Goal: Information Seeking & Learning: Learn about a topic

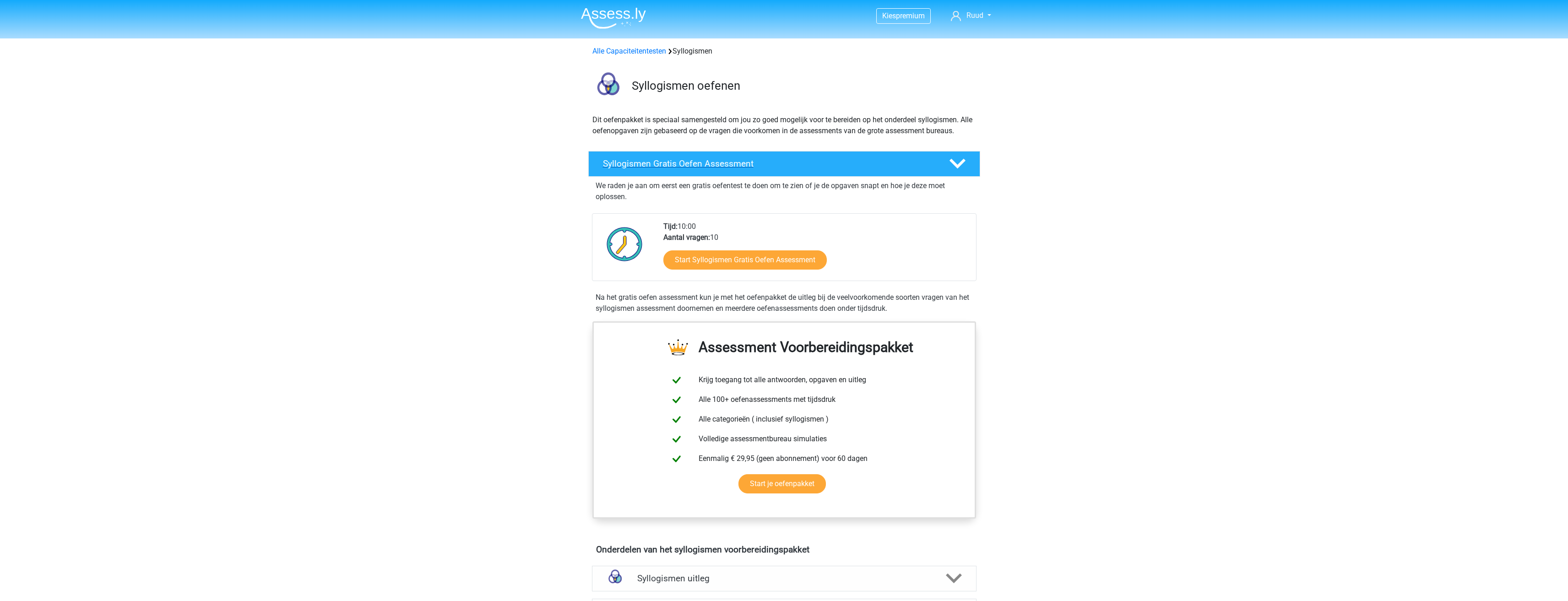
click at [828, 160] on h4 "Syllogismen Gratis Oefen Assessment" at bounding box center [769, 163] width 331 height 11
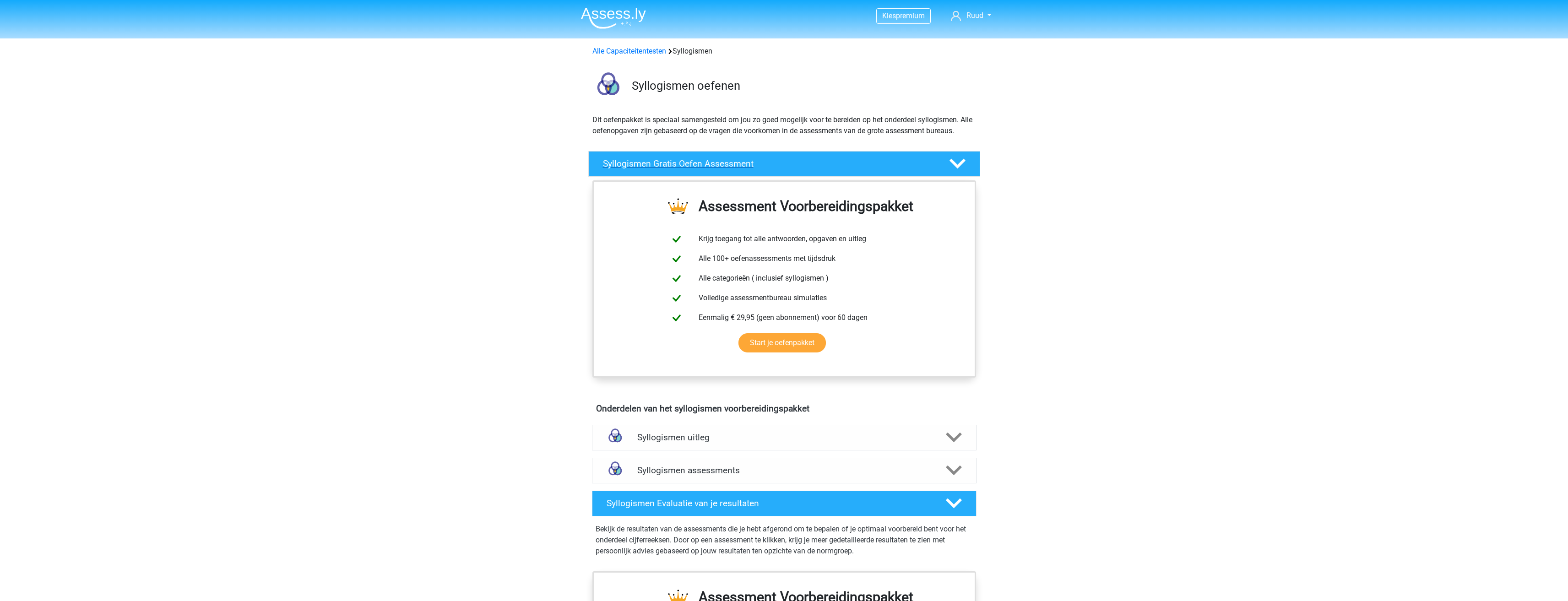
click at [828, 160] on h4 "Syllogismen Gratis Oefen Assessment" at bounding box center [769, 163] width 331 height 11
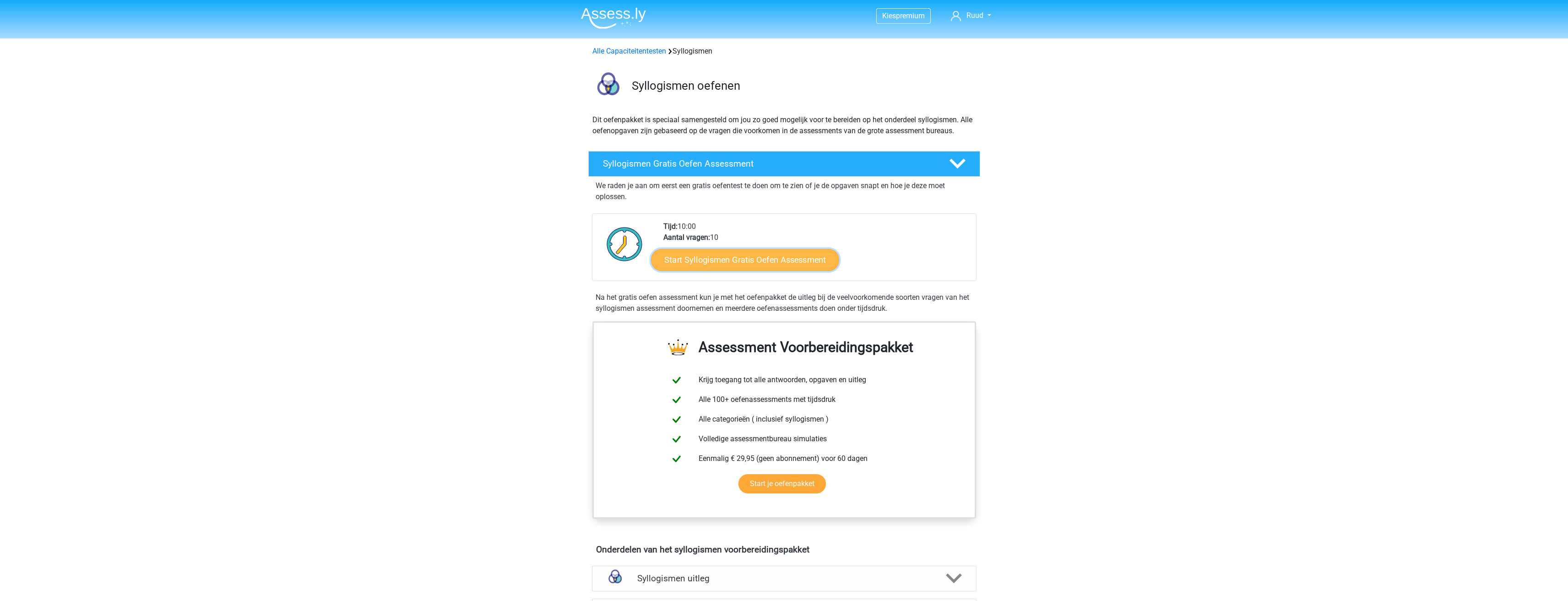
click at [747, 259] on link "Start Syllogismen Gratis Oefen Assessment" at bounding box center [745, 259] width 188 height 22
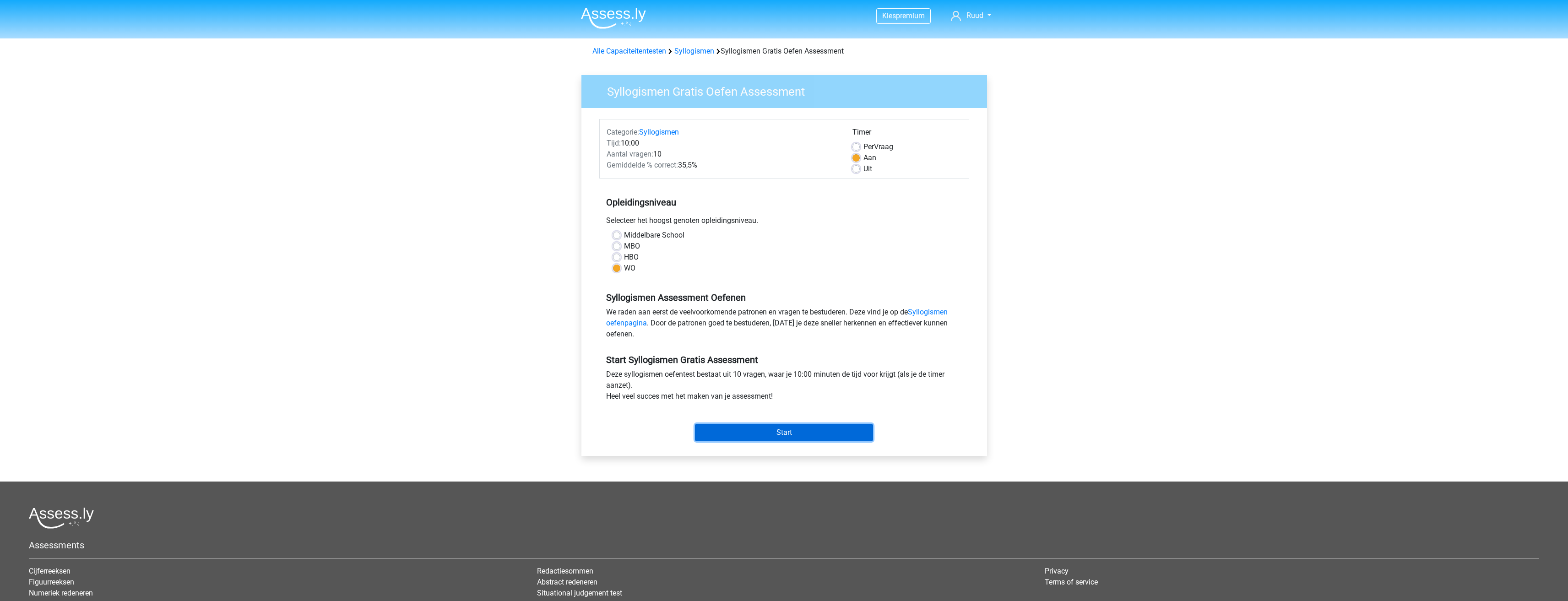
drag, startPoint x: 747, startPoint y: 428, endPoint x: 748, endPoint y: 417, distance: 11.0
click at [746, 427] on input "Start" at bounding box center [784, 432] width 178 height 17
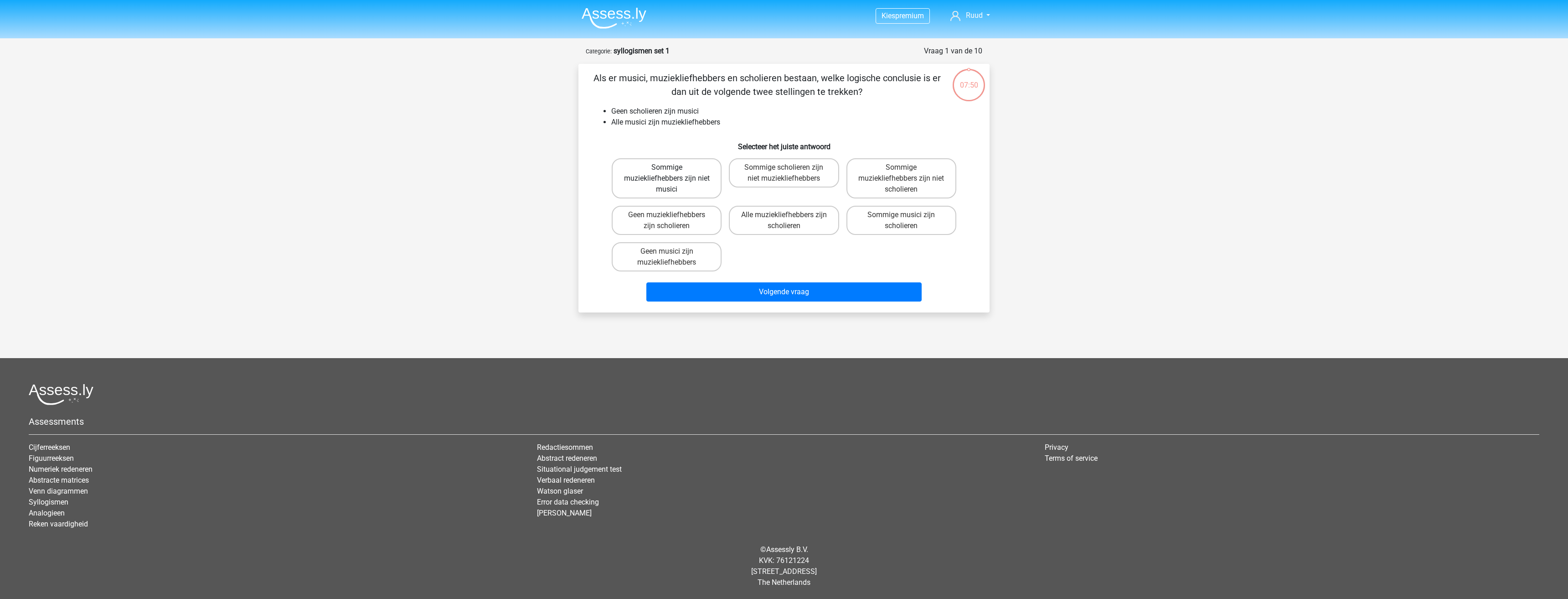
click at [685, 184] on label "Sommige muziekliefhebbers zijn niet musici" at bounding box center [667, 178] width 110 height 40
click at [673, 173] on input "Sommige muziekliefhebbers zijn niet musici" at bounding box center [670, 170] width 6 height 6
radio input "true"
click at [685, 184] on label "Sommige muziekliefhebbers zijn niet musici" at bounding box center [667, 178] width 110 height 40
click at [673, 173] on input "Sommige muziekliefhebbers zijn niet musici" at bounding box center [670, 170] width 6 height 6
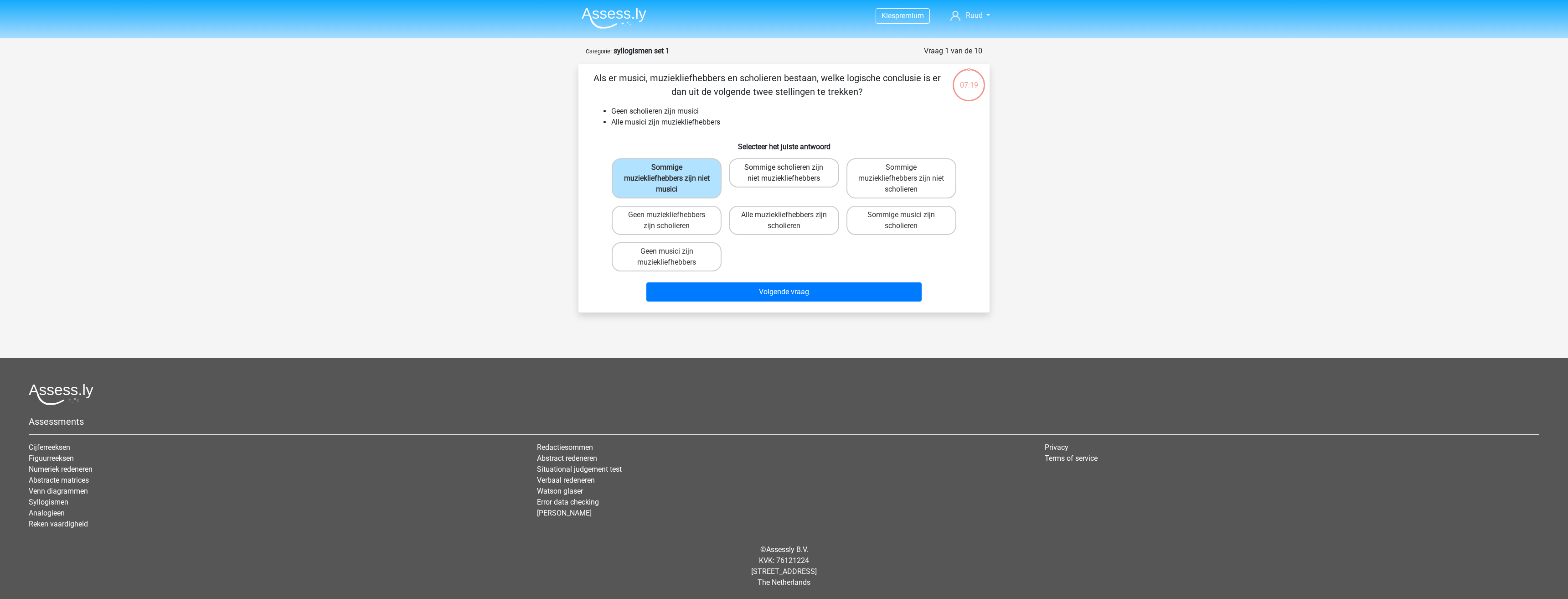
click at [807, 175] on label "Sommige scholieren zijn niet muziekliefhebbers" at bounding box center [784, 173] width 110 height 30
click at [790, 173] on input "Sommige scholieren zijn niet muziekliefhebbers" at bounding box center [787, 170] width 6 height 6
radio input "true"
click at [666, 187] on label "Sommige muziekliefhebbers zijn niet musici" at bounding box center [667, 178] width 110 height 40
click at [667, 173] on input "Sommige muziekliefhebbers zijn niet musici" at bounding box center [670, 170] width 6 height 6
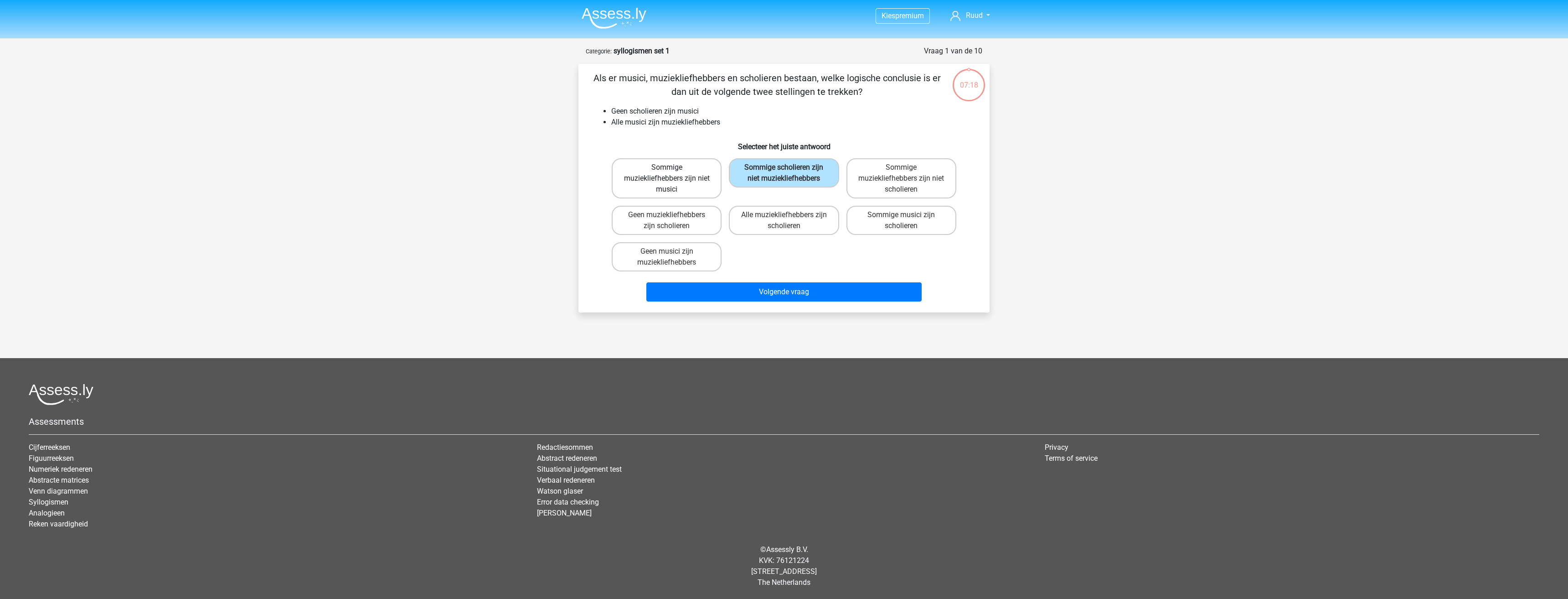
radio input "true"
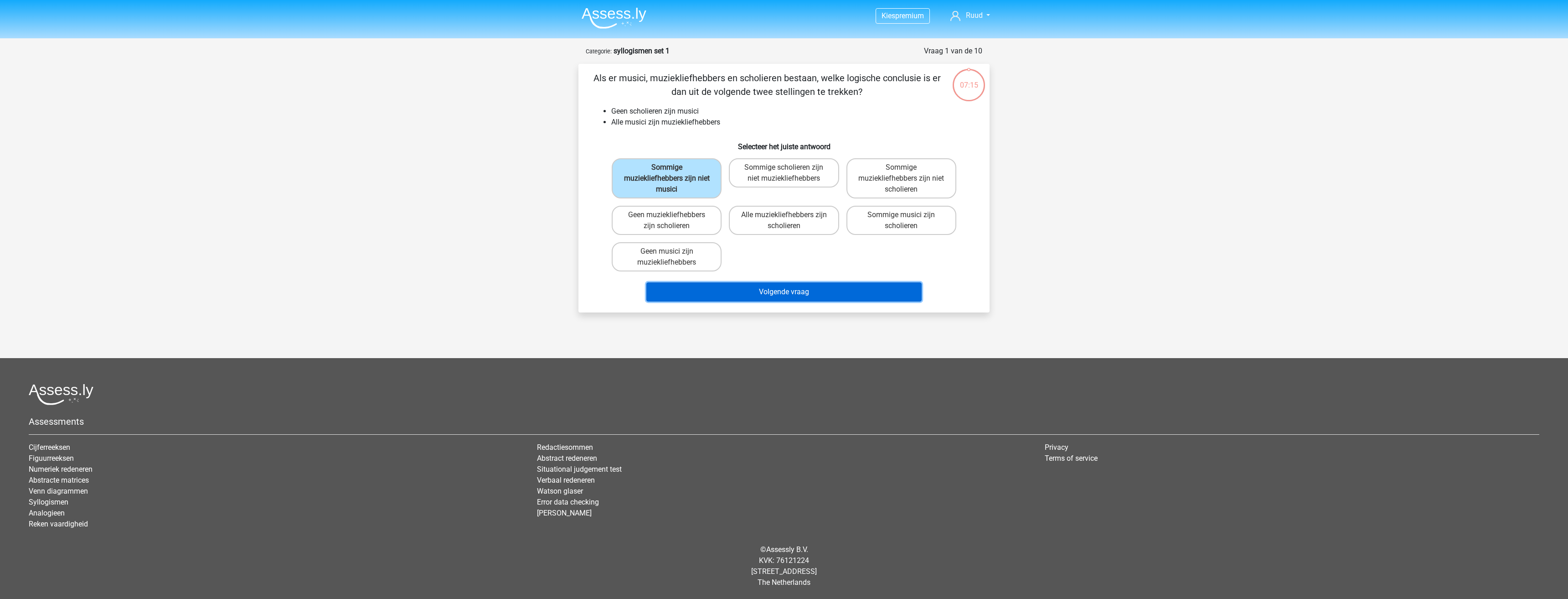
click at [816, 294] on button "Volgende vraag" at bounding box center [784, 291] width 276 height 19
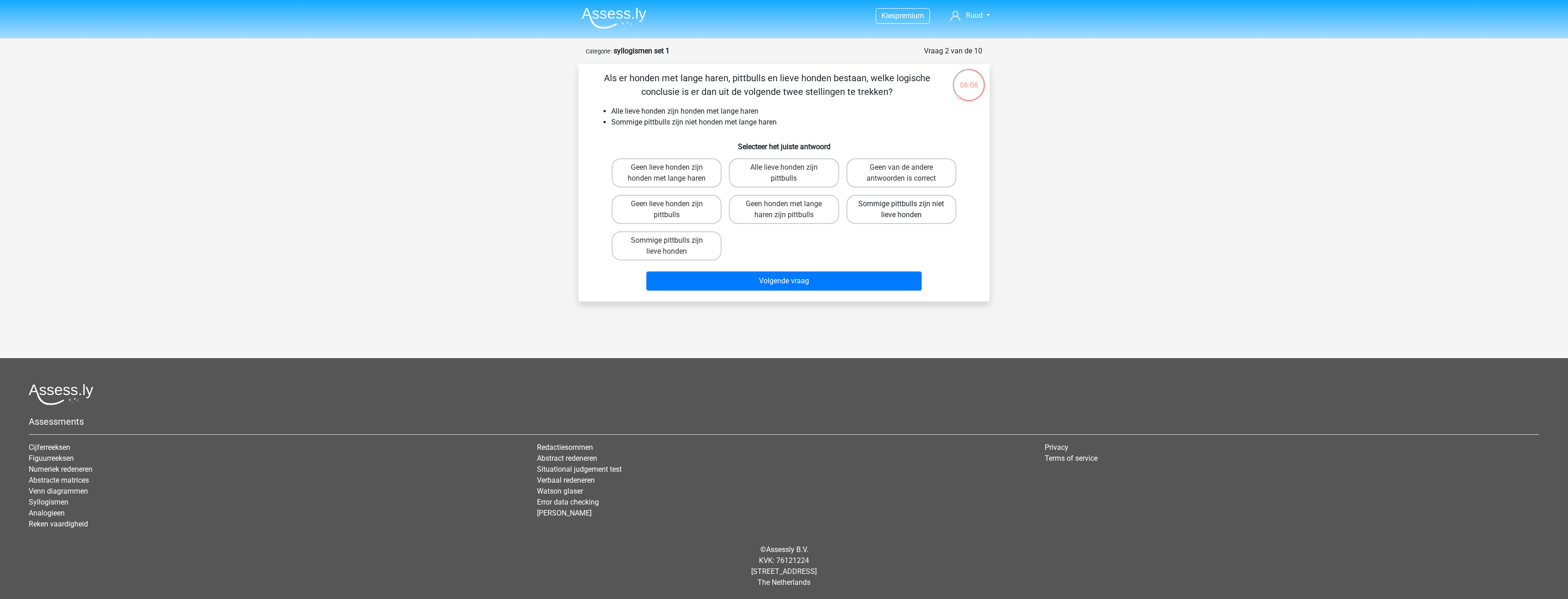
click at [938, 216] on label "Sommige pittbulls zijn niet lieve honden" at bounding box center [902, 209] width 110 height 30
click at [907, 210] on input "Sommige pittbulls zijn niet lieve honden" at bounding box center [903, 206] width 6 height 6
radio input "true"
click at [802, 284] on button "Volgende vraag" at bounding box center [784, 281] width 276 height 19
click at [665, 173] on label "Sommige phenomeni zijn niet phenomena" at bounding box center [667, 173] width 110 height 30
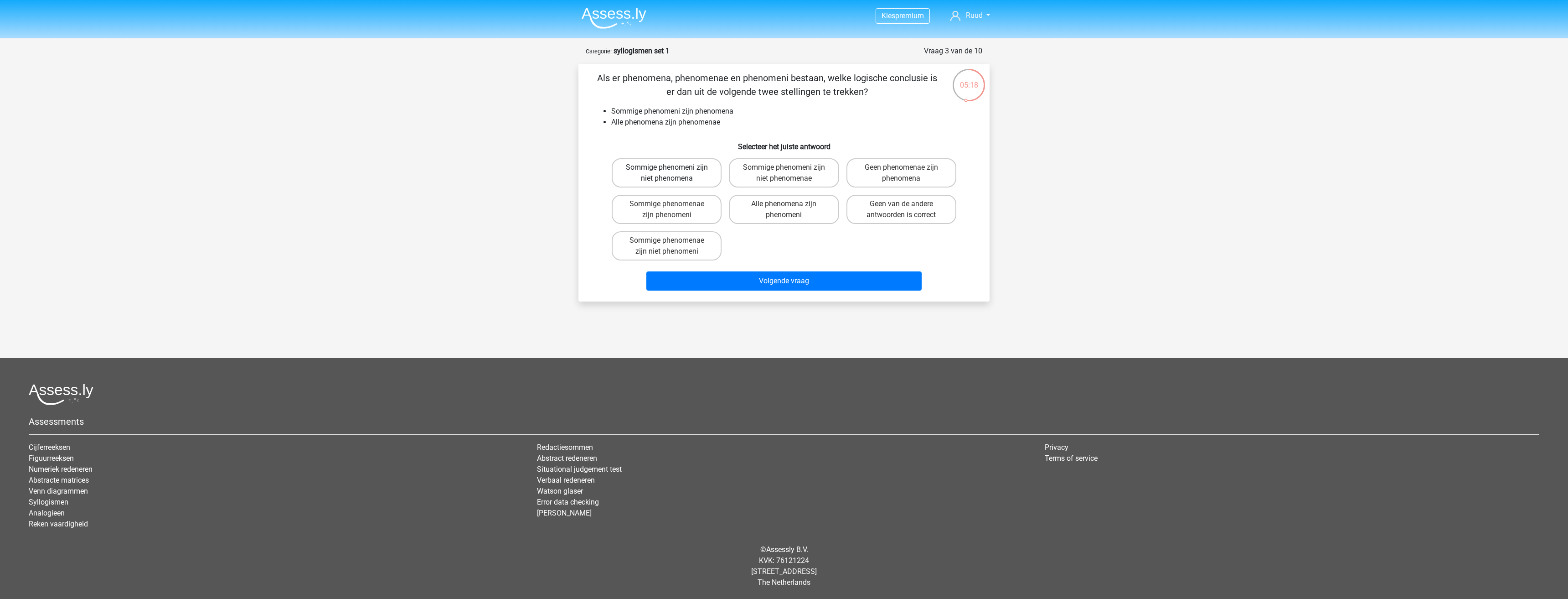
click at [667, 173] on input "Sommige phenomeni zijn niet phenomena" at bounding box center [670, 170] width 6 height 6
radio input "true"
click at [771, 179] on label "Sommige phenomeni zijn niet phenomenae" at bounding box center [784, 173] width 110 height 30
click at [784, 173] on input "Sommige phenomeni zijn niet phenomenae" at bounding box center [787, 170] width 6 height 6
radio input "true"
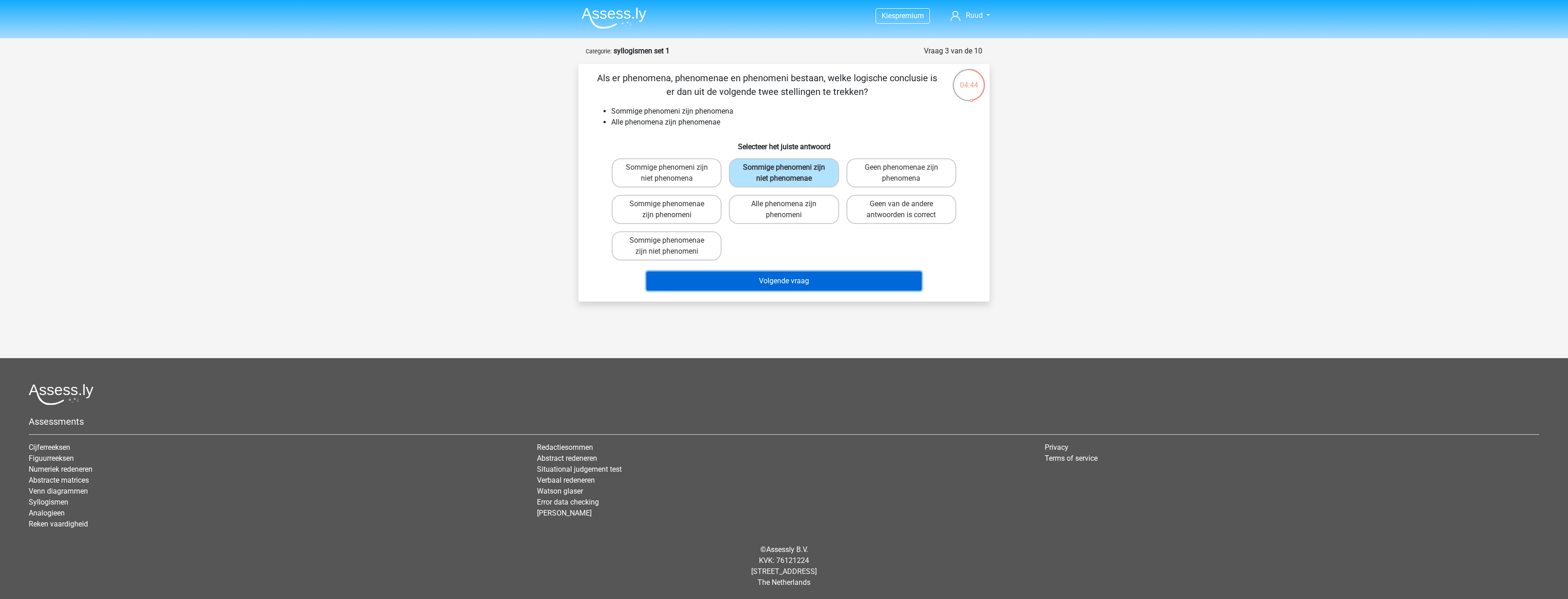
click at [822, 274] on button "Volgende vraag" at bounding box center [784, 281] width 276 height 19
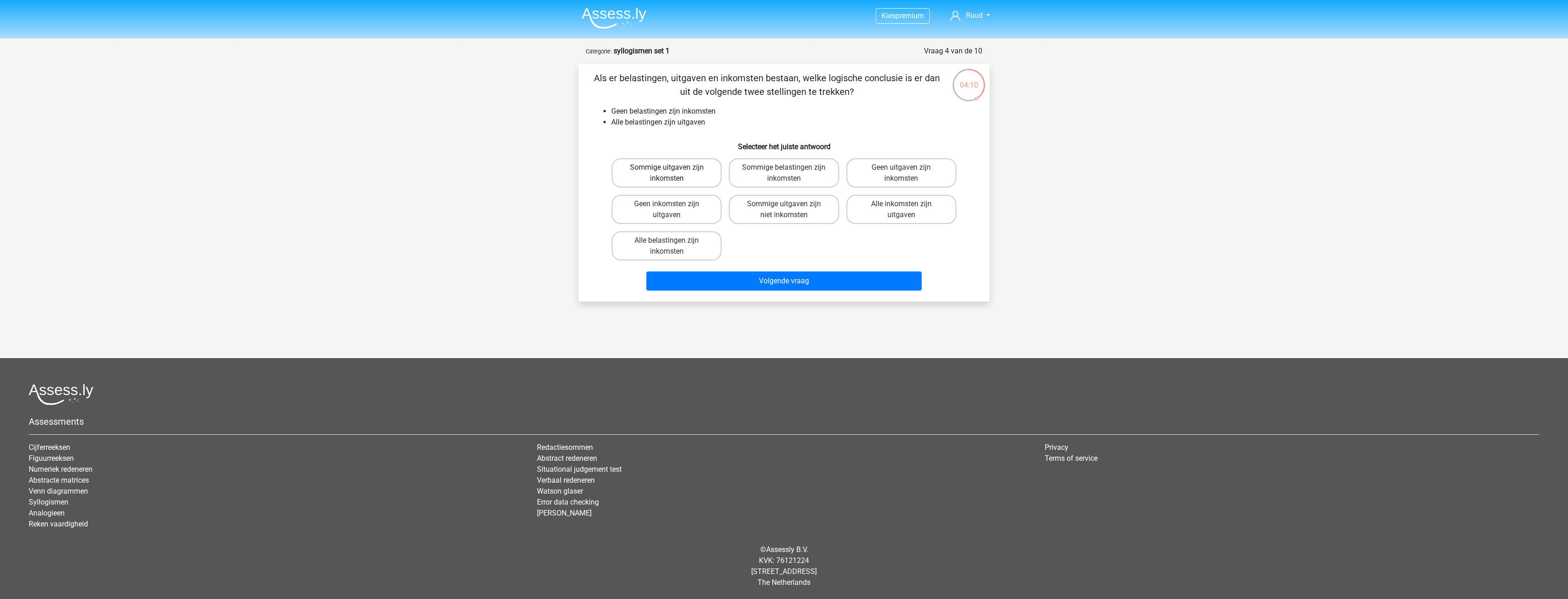
click at [695, 169] on label "Sommige uitgaven zijn inkomsten" at bounding box center [667, 173] width 110 height 30
click at [673, 169] on input "Sommige uitgaven zijn inkomsten" at bounding box center [670, 170] width 6 height 6
radio input "true"
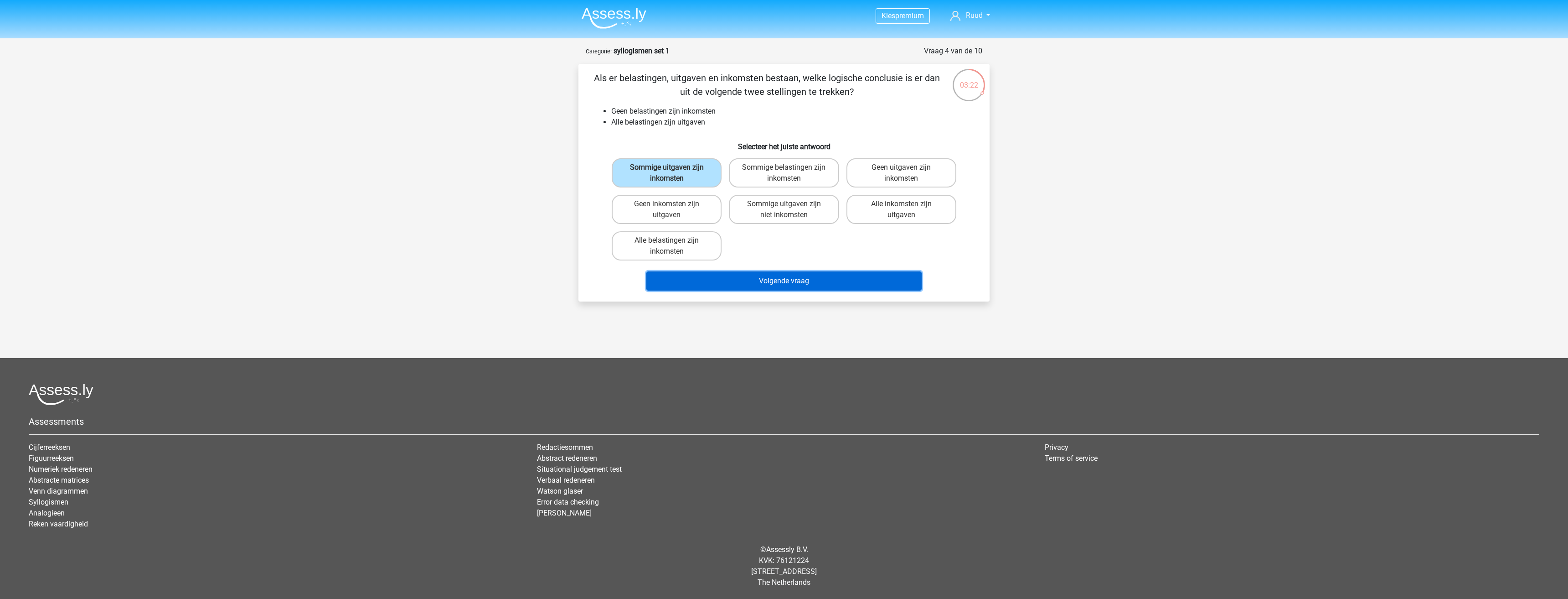
click at [824, 281] on button "Volgende vraag" at bounding box center [784, 281] width 276 height 19
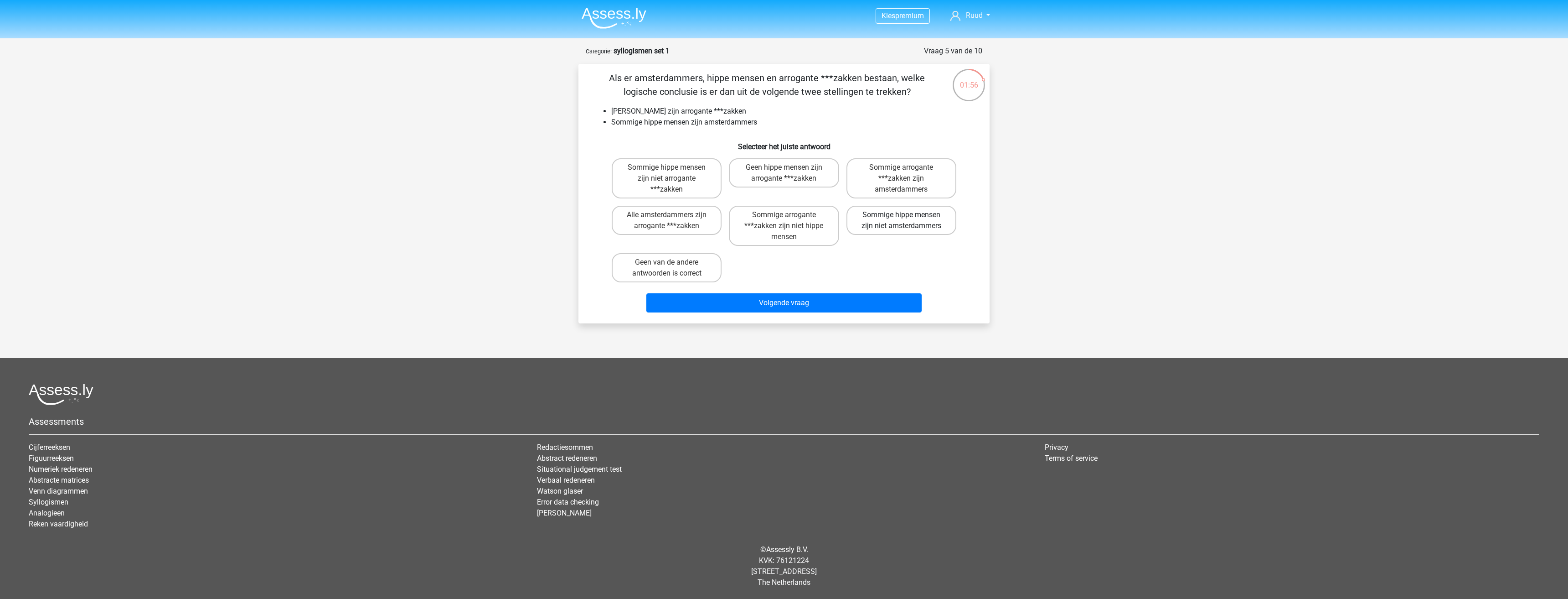
click at [928, 222] on label "Sommige hippe mensen zijn niet amsterdammers" at bounding box center [902, 221] width 110 height 30
click at [907, 221] on input "Sommige hippe mensen zijn niet amsterdammers" at bounding box center [903, 217] width 6 height 6
radio input "true"
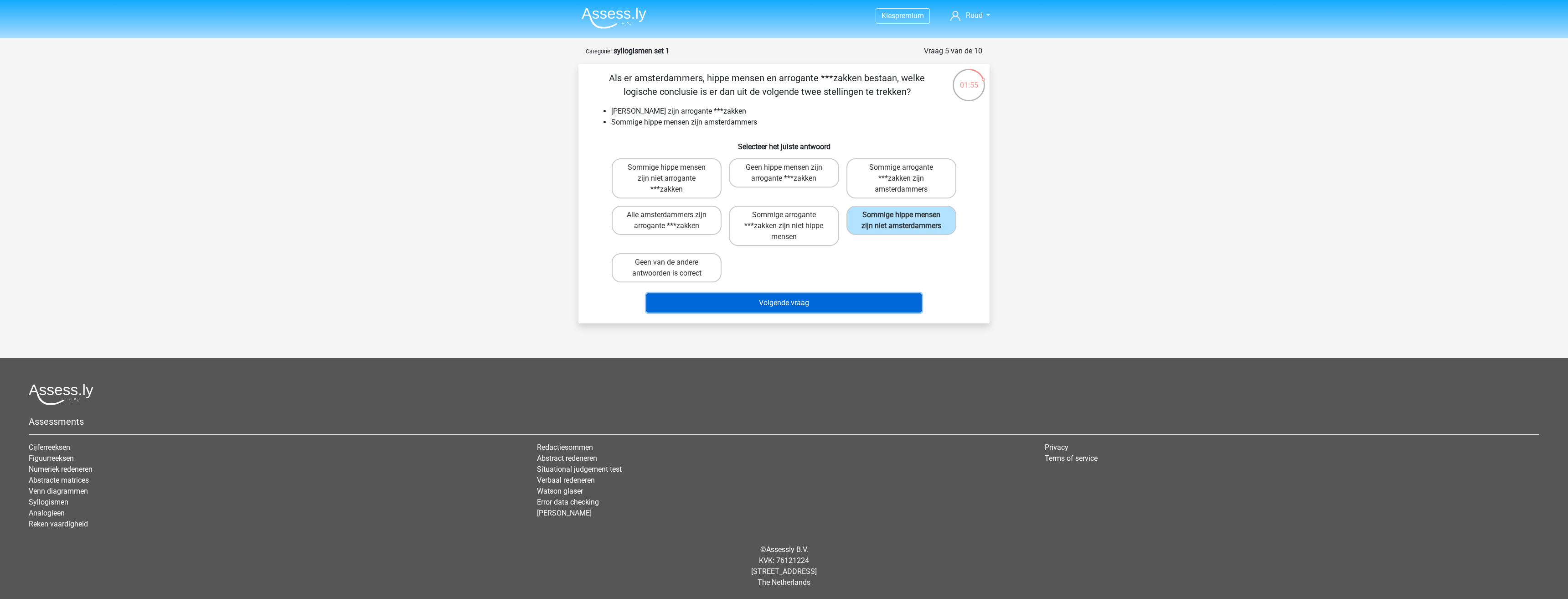
drag, startPoint x: 827, startPoint y: 300, endPoint x: 839, endPoint y: 295, distance: 13.0
click at [827, 300] on button "Volgende vraag" at bounding box center [784, 302] width 276 height 19
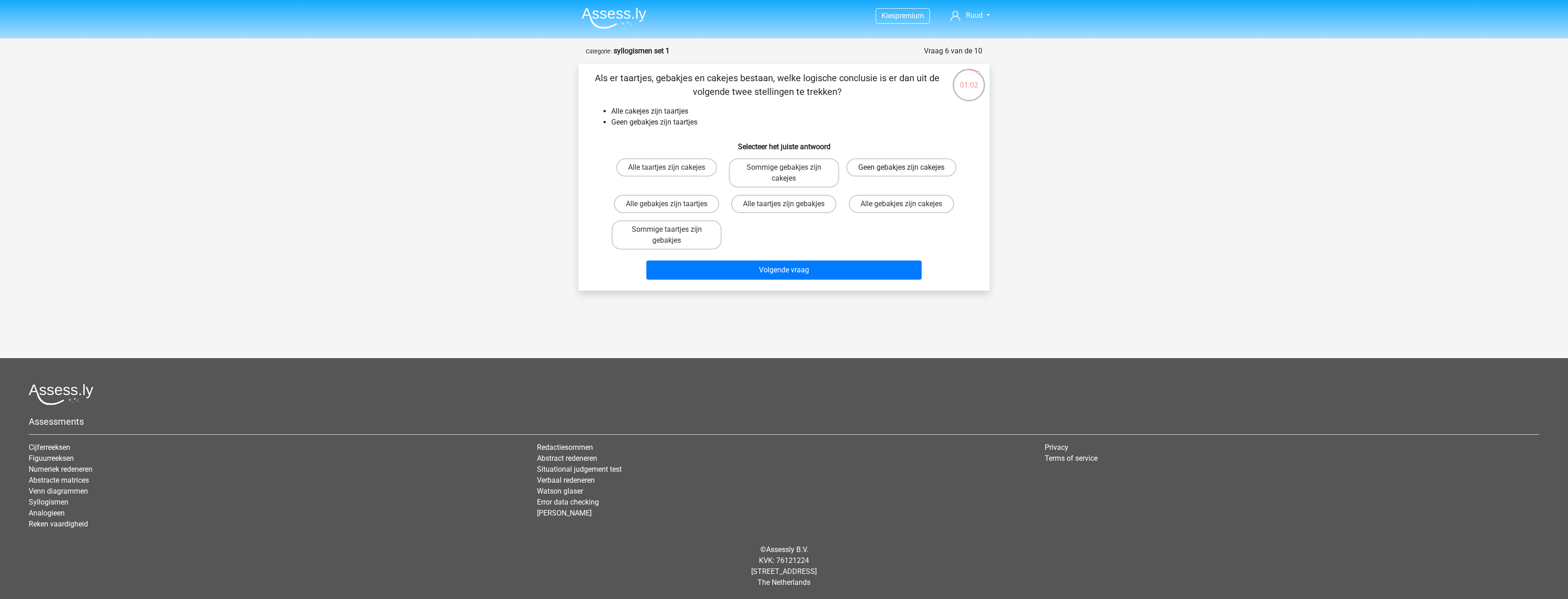
drag, startPoint x: 890, startPoint y: 177, endPoint x: 902, endPoint y: 184, distance: 13.9
click at [892, 176] on label "Geen gebakjes zijn cakejes" at bounding box center [902, 167] width 110 height 18
click at [901, 173] on input "Geen gebakjes zijn cakejes" at bounding box center [903, 170] width 6 height 6
radio input "true"
drag, startPoint x: 828, startPoint y: 272, endPoint x: 827, endPoint y: 268, distance: 4.1
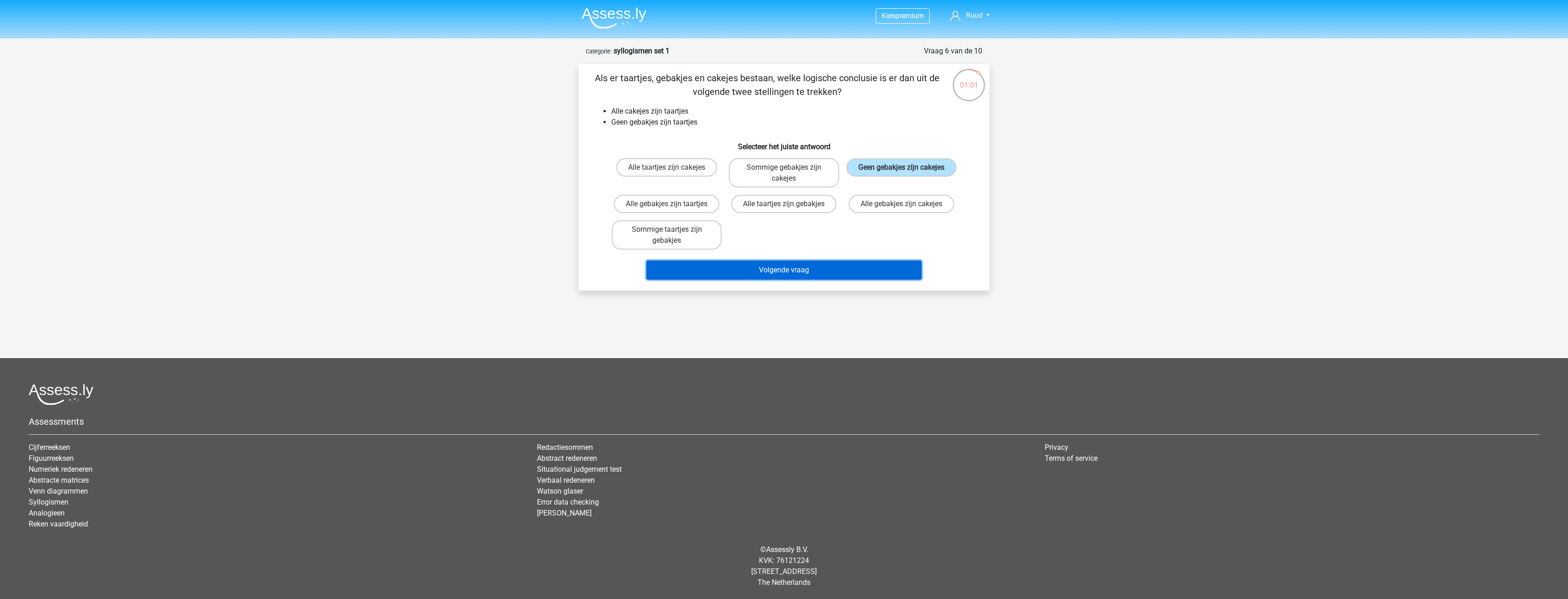
click at [828, 270] on button "Volgende vraag" at bounding box center [784, 269] width 276 height 19
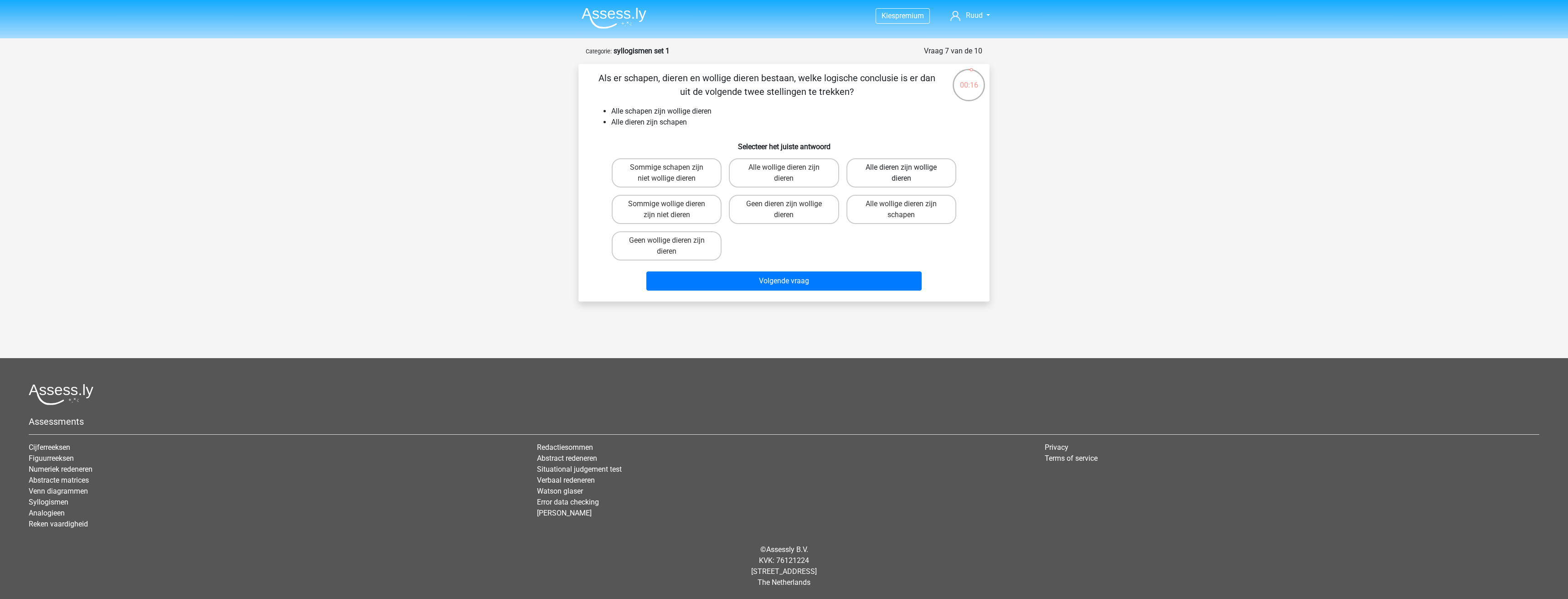
click at [886, 178] on label "Alle dieren zijn wollige dieren" at bounding box center [902, 173] width 110 height 30
click at [901, 173] on input "Alle dieren zijn wollige dieren" at bounding box center [903, 170] width 6 height 6
radio input "true"
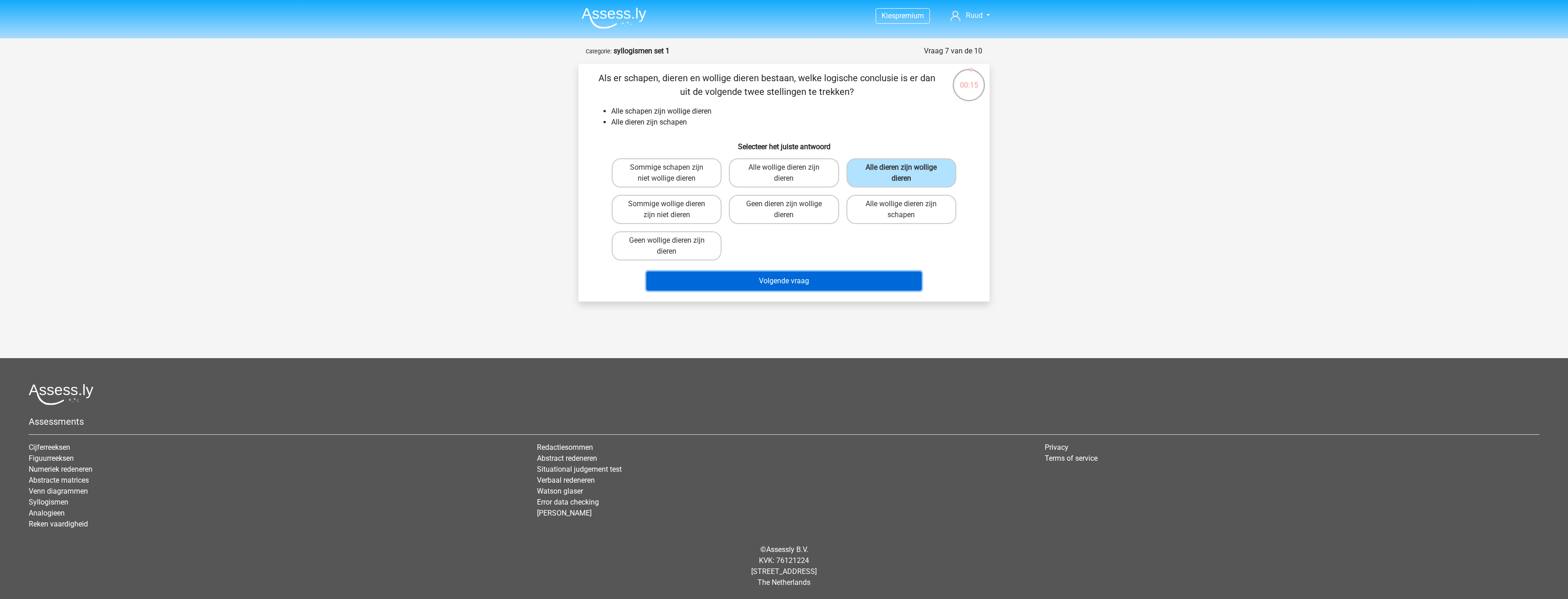
click at [839, 283] on button "Volgende vraag" at bounding box center [784, 281] width 276 height 19
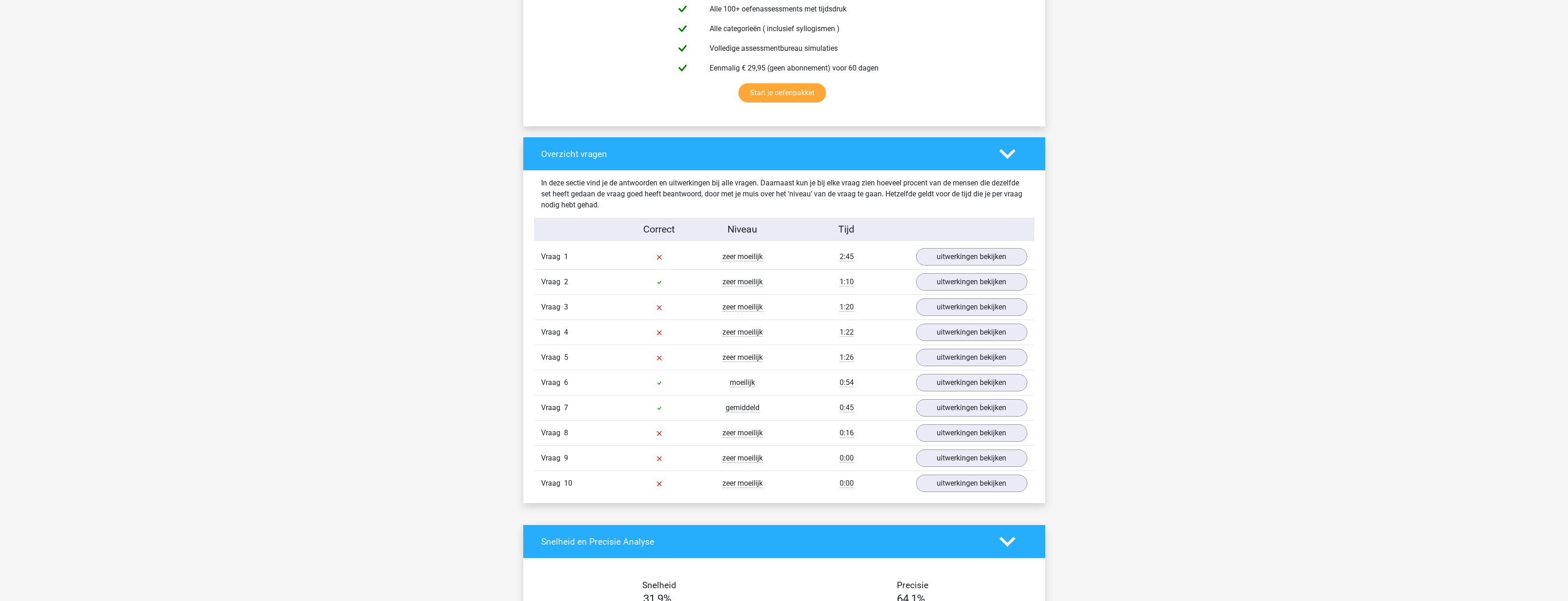
scroll to position [549, 0]
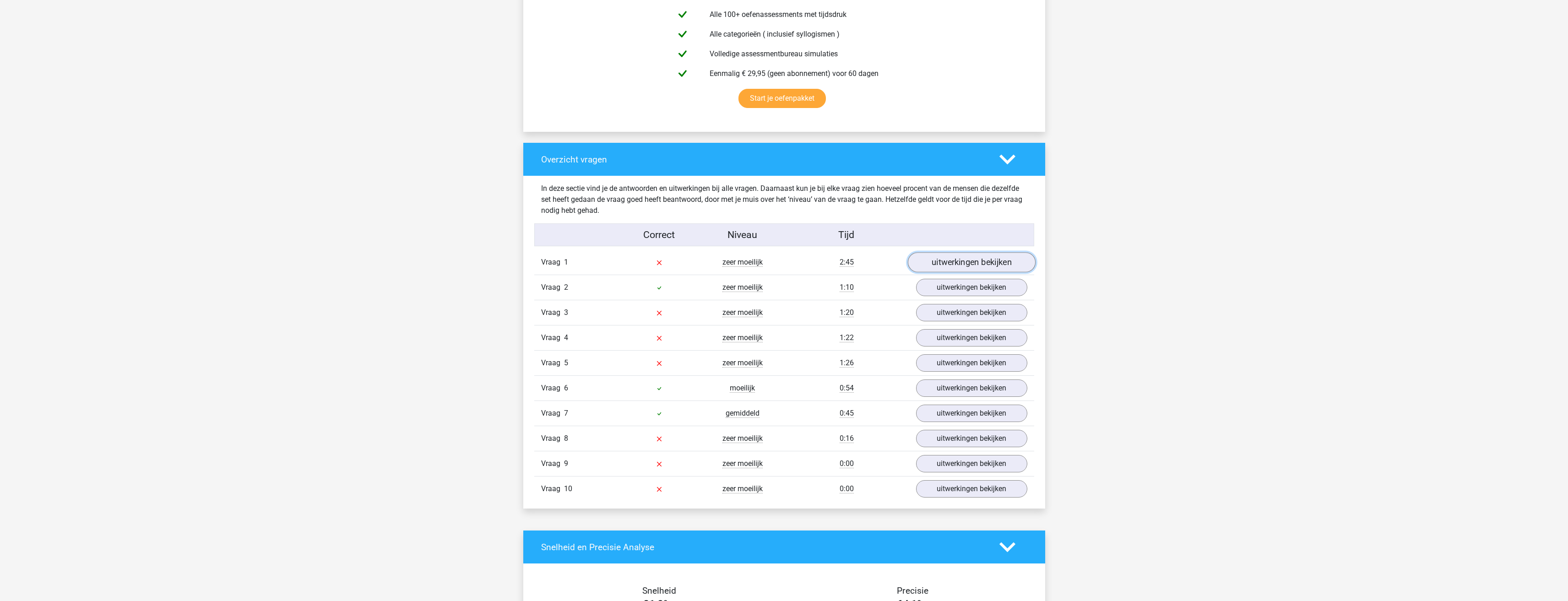
click at [948, 262] on link "uitwerkingen bekijken" at bounding box center [971, 262] width 128 height 20
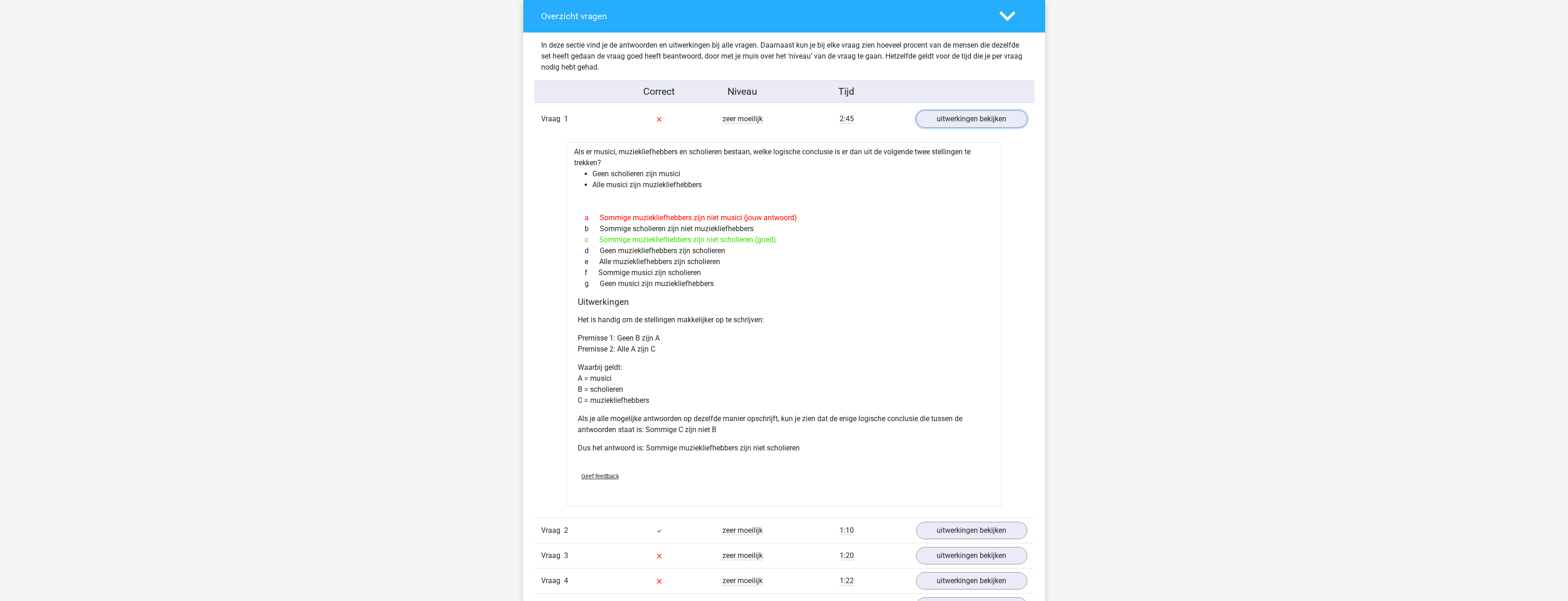
scroll to position [686, 0]
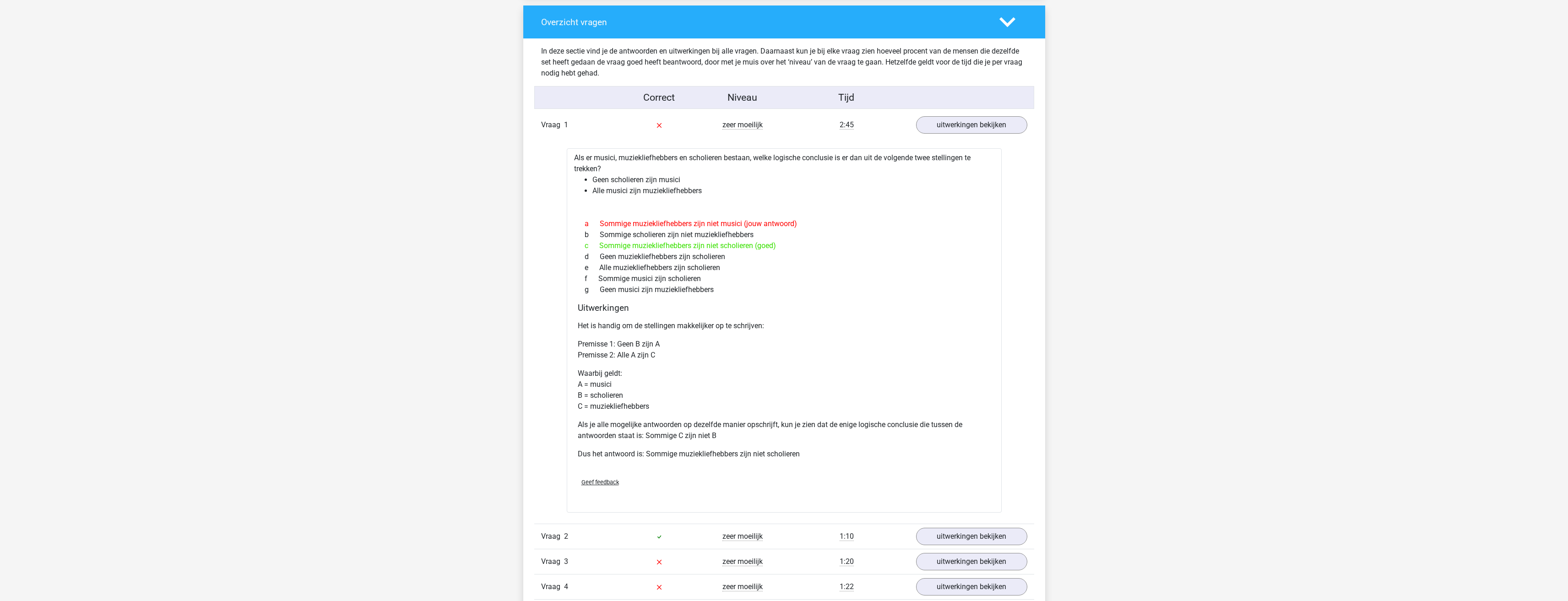
click at [597, 483] on span "Geef feedback" at bounding box center [601, 482] width 38 height 7
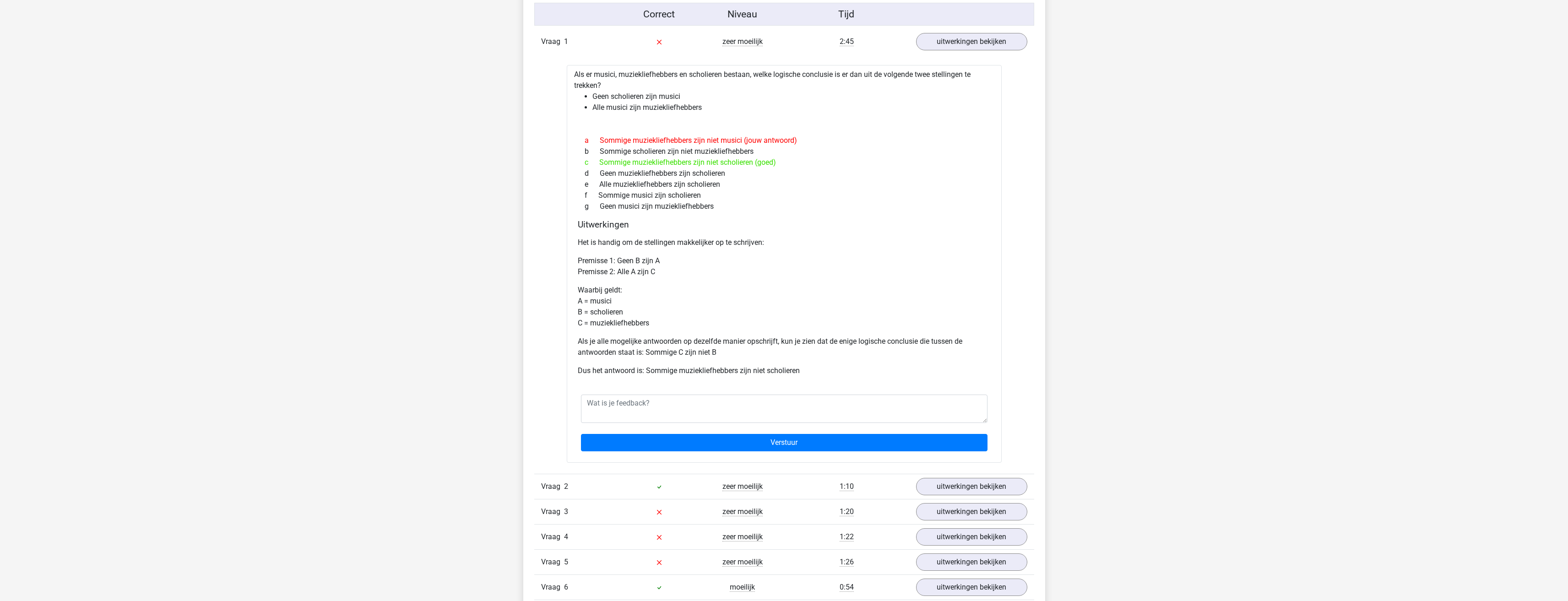
scroll to position [778, 0]
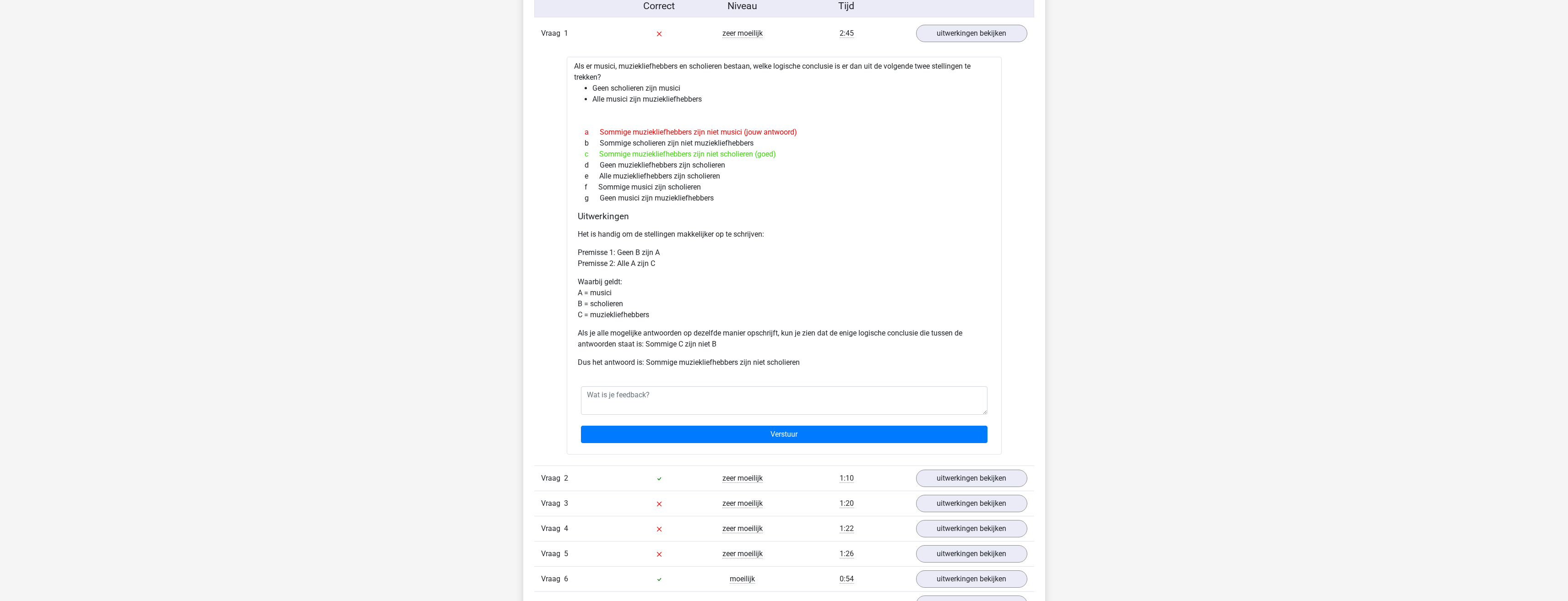
click at [1041, 293] on div "Overzicht vragen In deze sectie vind je de antwoorden en uitwerkingen bij alle …" at bounding box center [784, 306] width 522 height 785
drag, startPoint x: 934, startPoint y: 274, endPoint x: 920, endPoint y: 273, distance: 14.0
click at [932, 273] on div "Het is handig om de stellingen makkelijker op te schrijven: Premisse 1: Geen B …" at bounding box center [784, 301] width 413 height 154
click at [948, 505] on link "uitwerkingen bekijken" at bounding box center [971, 503] width 128 height 20
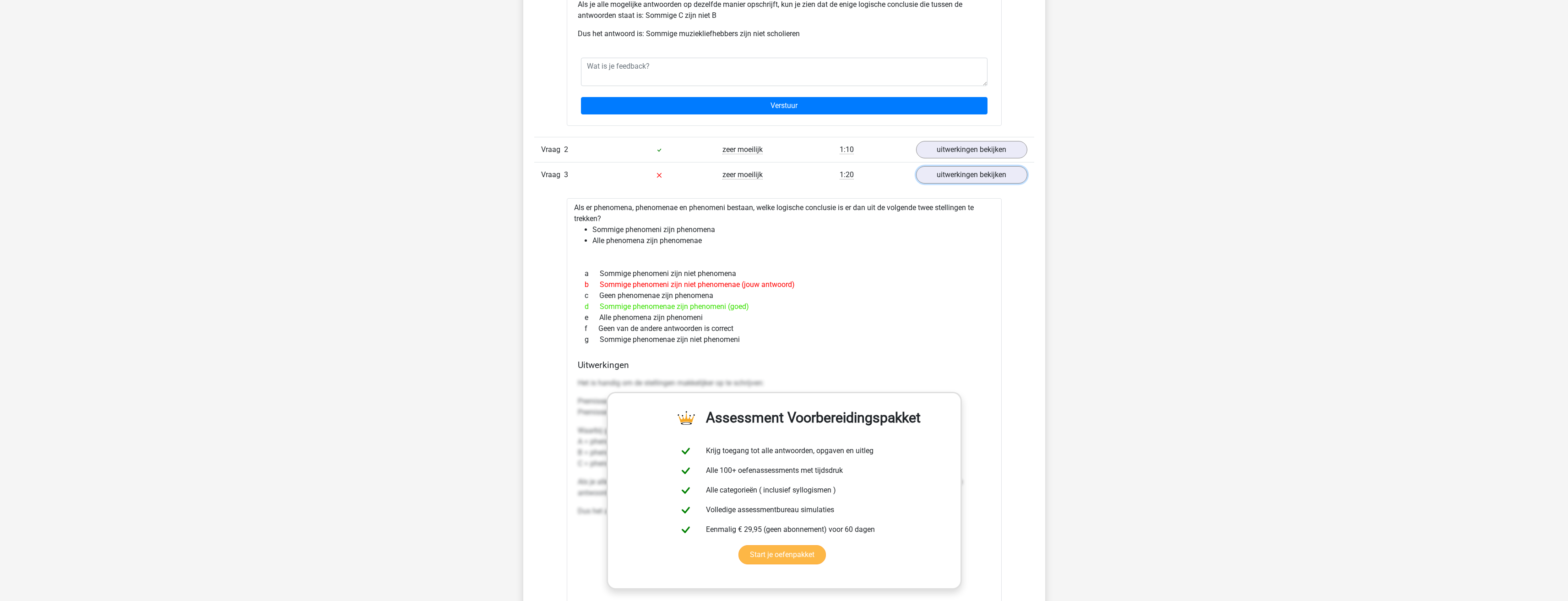
scroll to position [1281, 0]
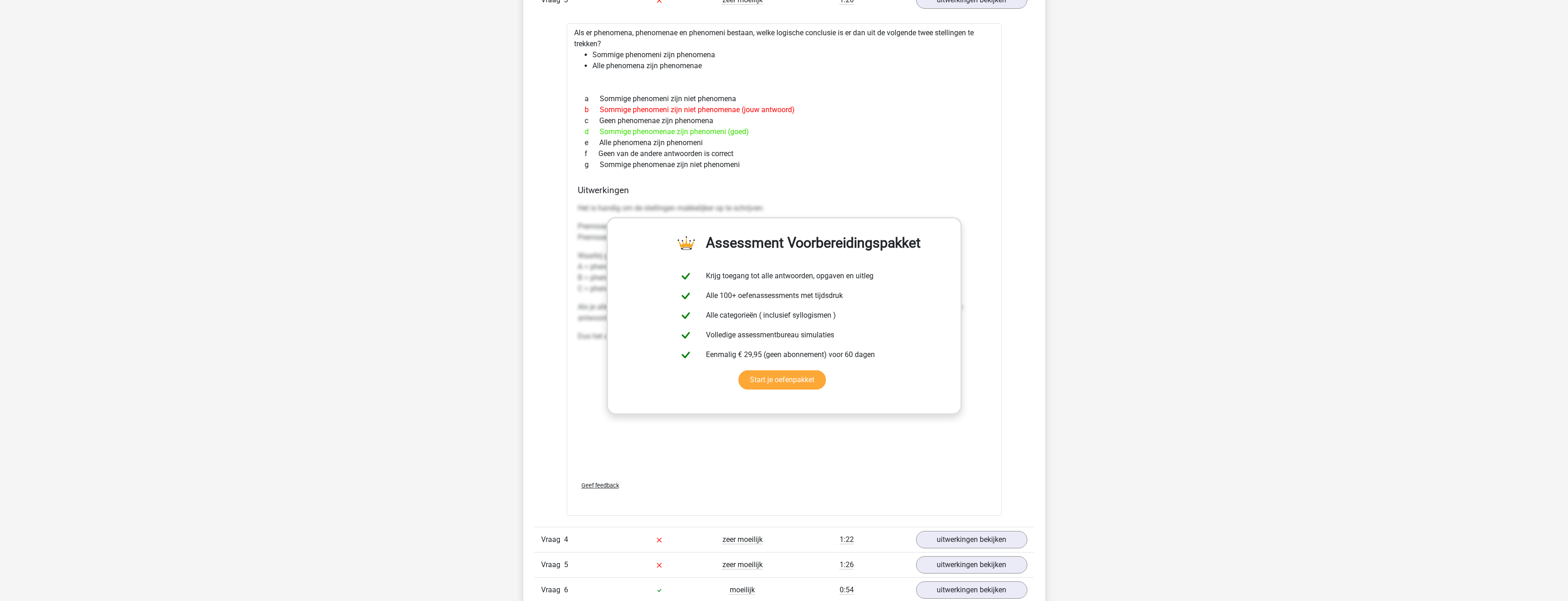
click at [901, 454] on div "Het is handig om de stellingen makkelijker op te schrijven: Premisse 1: Sommige…" at bounding box center [784, 336] width 413 height 274
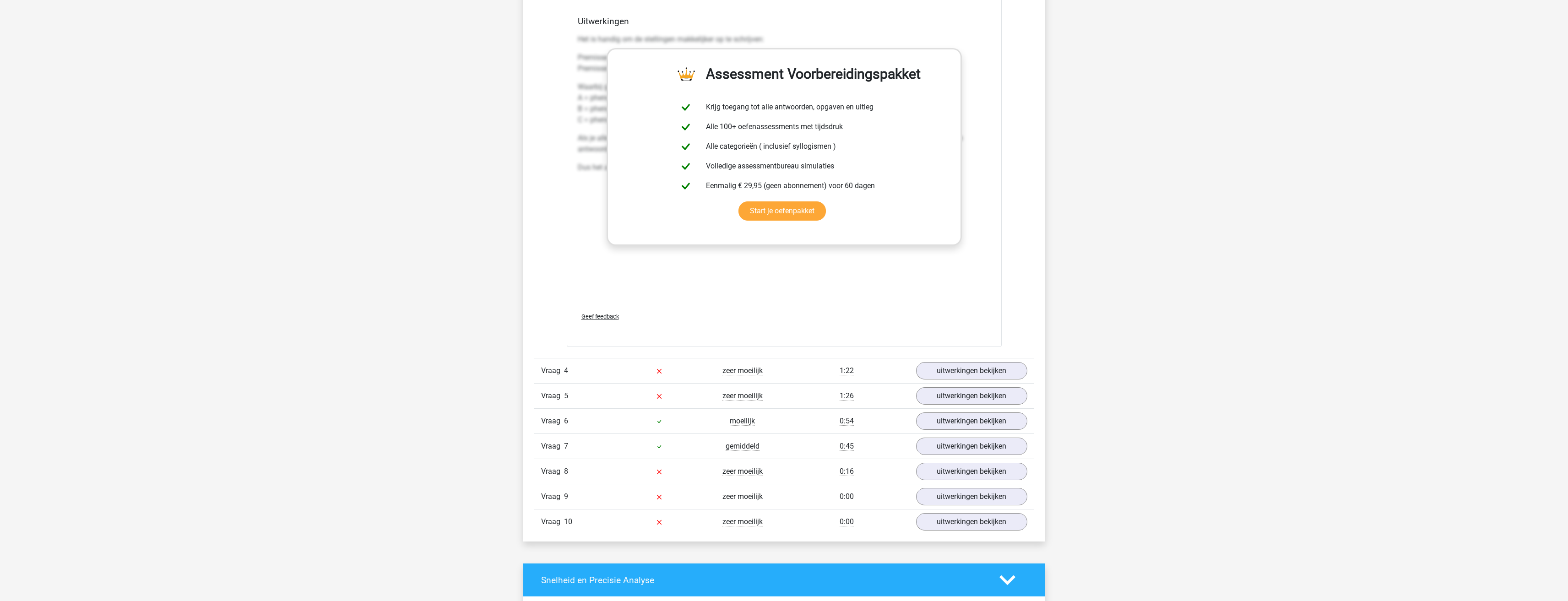
scroll to position [1464, 0]
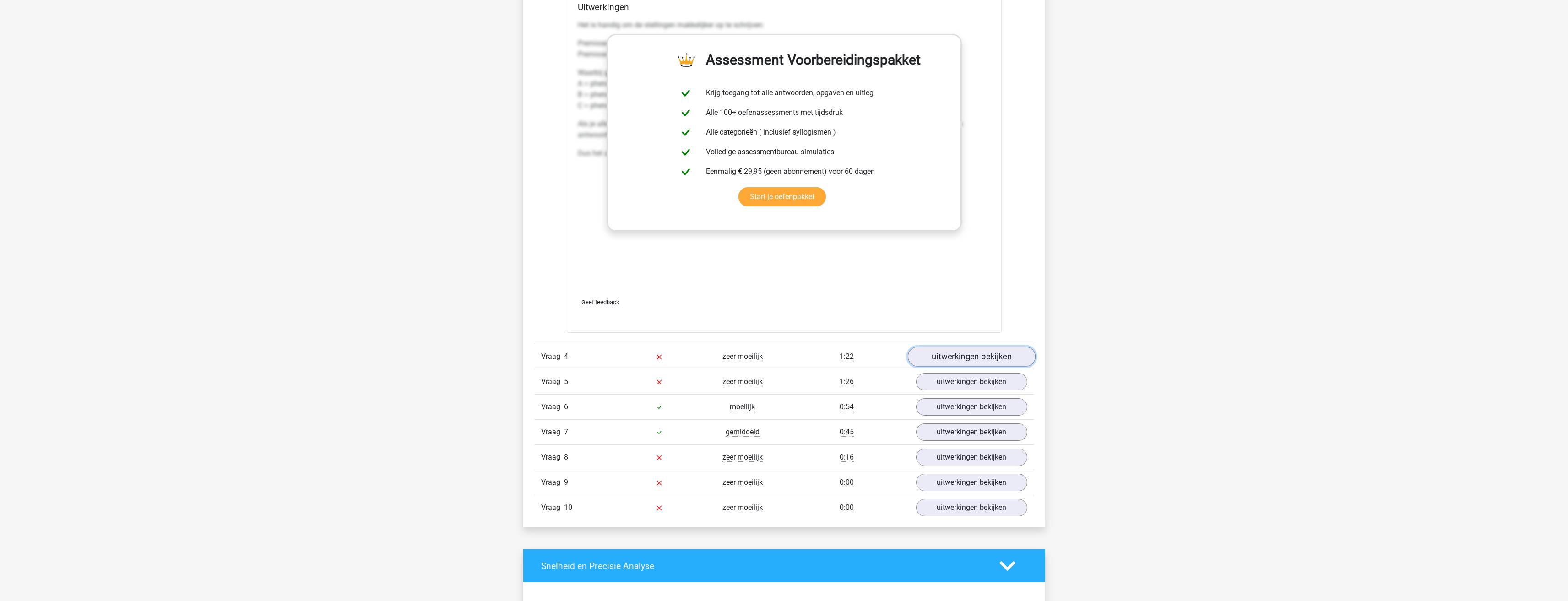
click at [939, 356] on link "uitwerkingen bekijken" at bounding box center [971, 356] width 128 height 20
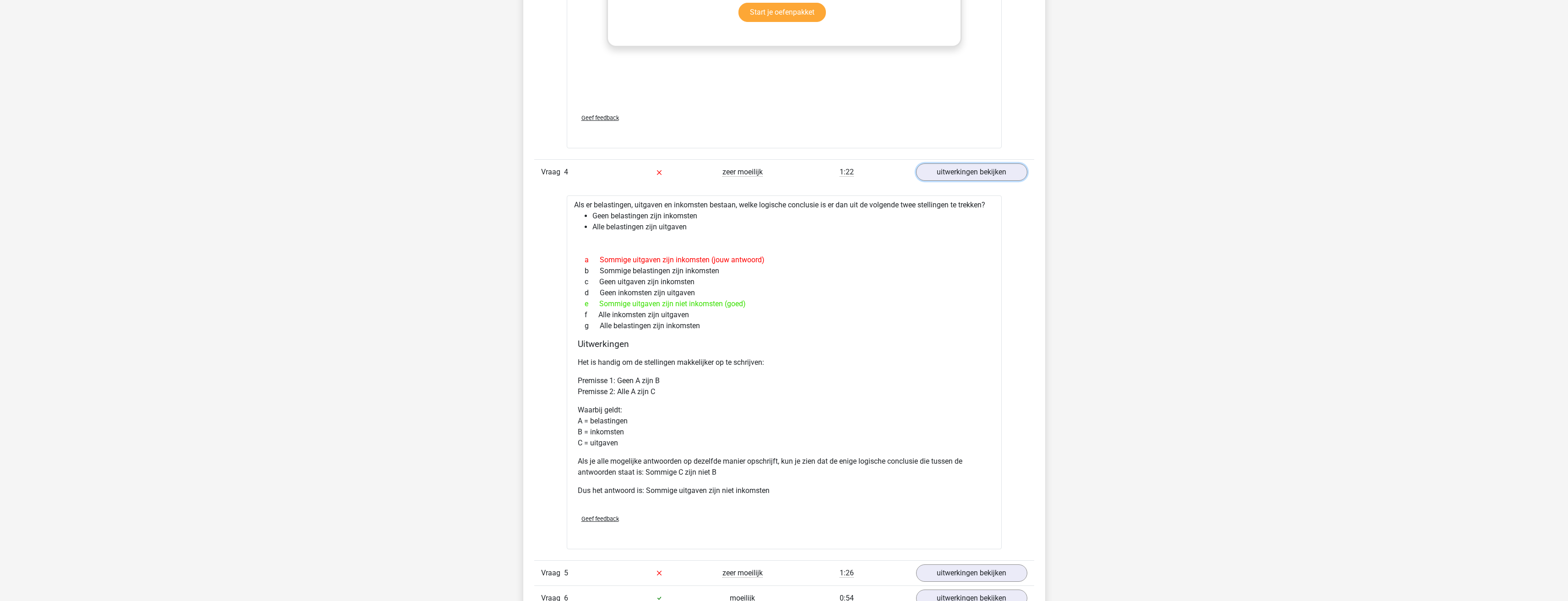
scroll to position [1647, 0]
